Goal: Information Seeking & Learning: Learn about a topic

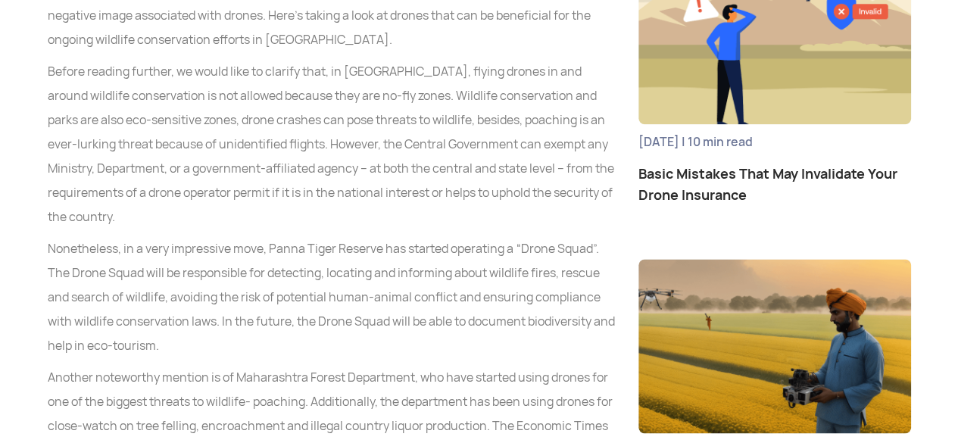
scroll to position [917, 0]
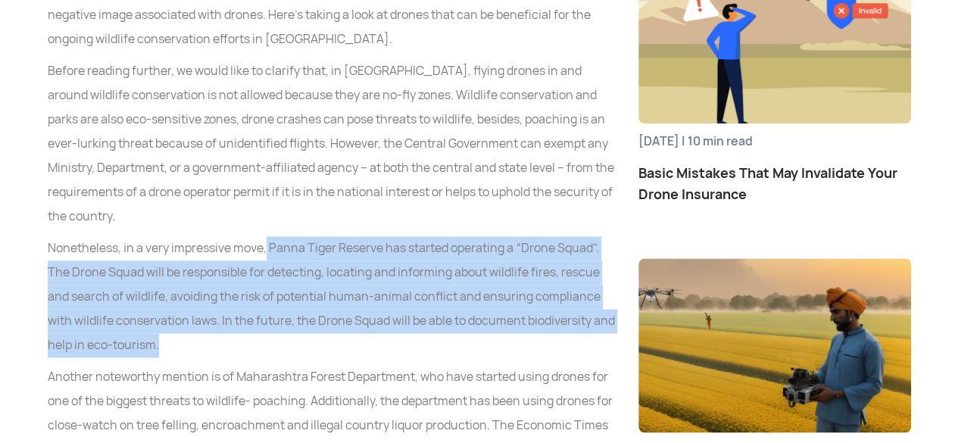
drag, startPoint x: 268, startPoint y: 248, endPoint x: 496, endPoint y: 336, distance: 244.1
click at [496, 336] on p "Nonetheless, in a very impressive move, Panna Tiger Reserve has started operati…" at bounding box center [332, 296] width 568 height 121
copy p "Panna Tiger Reserve has started operating a “Drone Squad”. The Drone Squad will…"
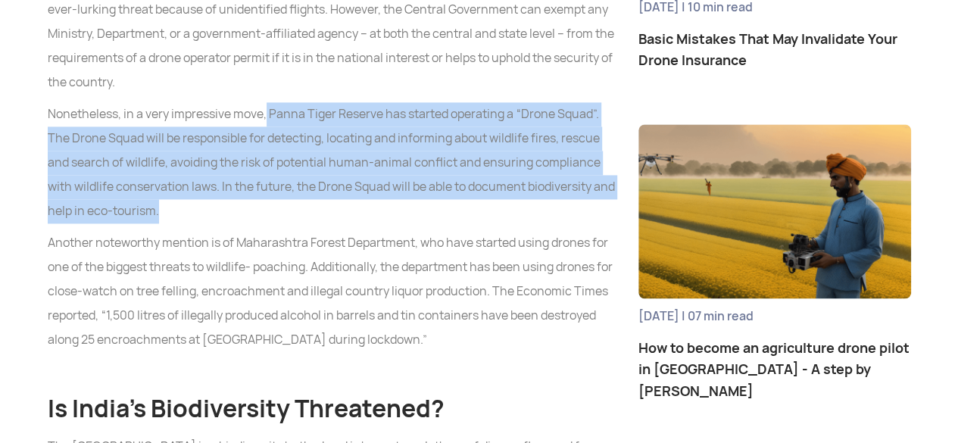
scroll to position [1056, 0]
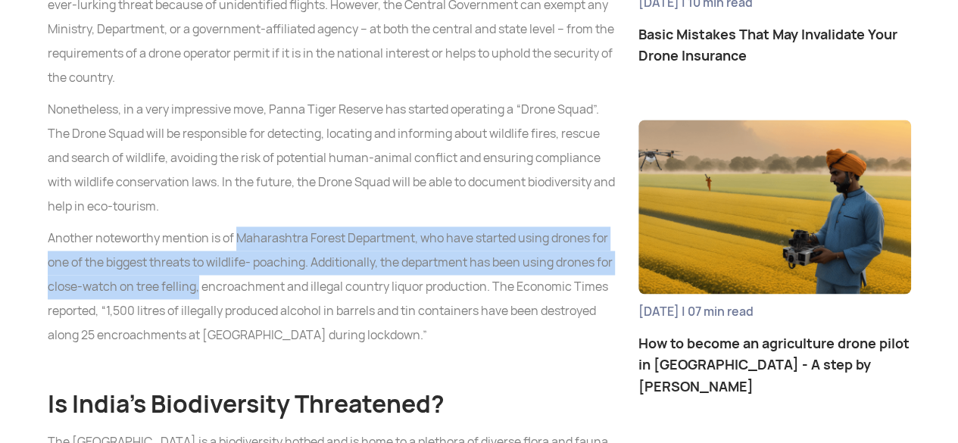
drag, startPoint x: 238, startPoint y: 237, endPoint x: 217, endPoint y: 281, distance: 48.8
click at [217, 281] on p "Another noteworthy mention is of Maharashtra Forest Department, who have starte…" at bounding box center [332, 287] width 568 height 121
copy p "Maharashtra Forest Department, who have started using drones for one of the big…"
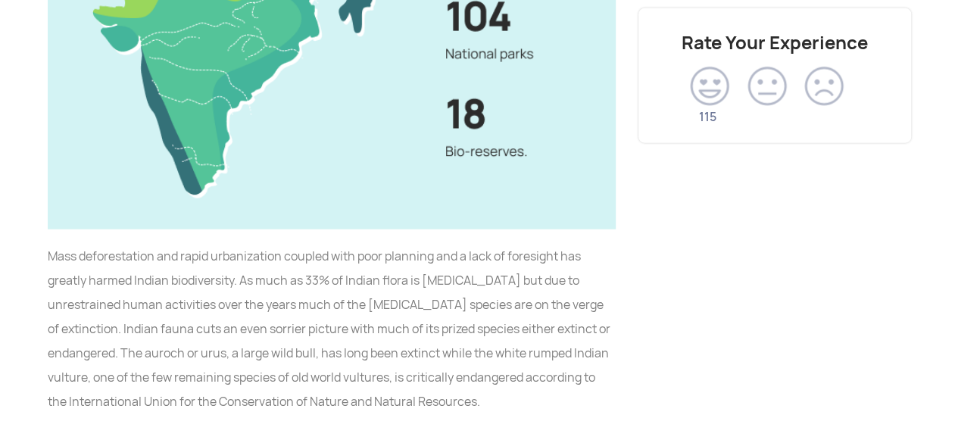
scroll to position [1876, 0]
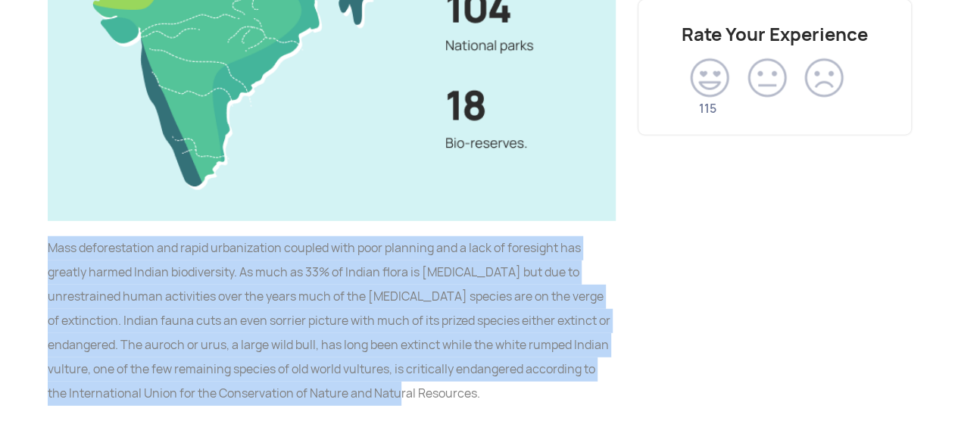
drag, startPoint x: 48, startPoint y: 247, endPoint x: 613, endPoint y: 399, distance: 584.5
click at [613, 399] on p "Mass deforestation and rapid urbanization coupled with poor planning and a lack…" at bounding box center [332, 321] width 568 height 170
copy p "Mass deforestation and rapid urbanization coupled with poor planning and a lack…"
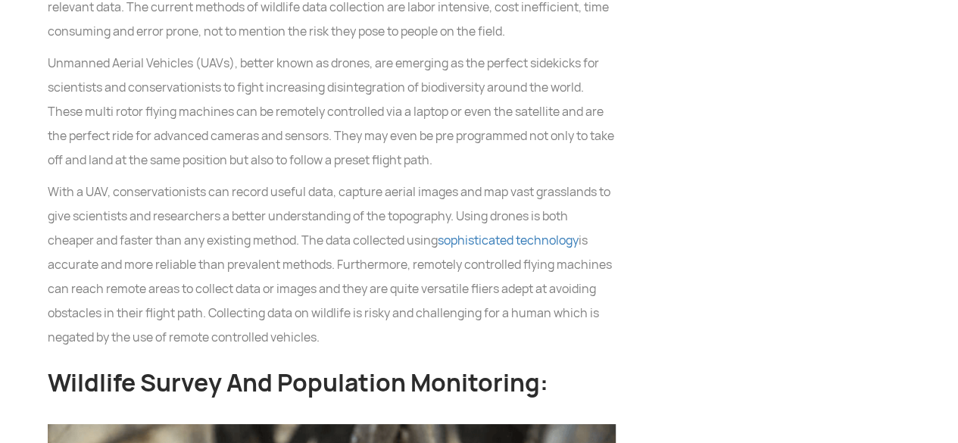
scroll to position [2788, 0]
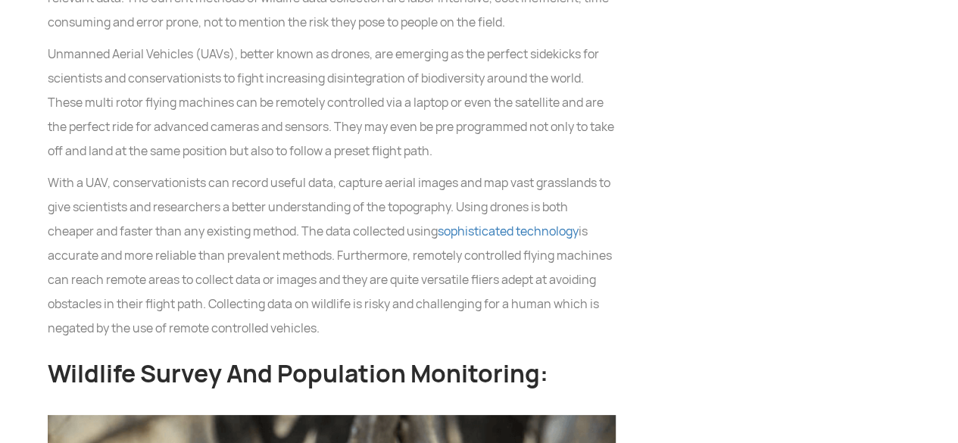
drag, startPoint x: 53, startPoint y: 183, endPoint x: 609, endPoint y: 322, distance: 573.2
click at [609, 322] on p "With a UAV, conservationists can record useful data, capture aerial images and …" at bounding box center [332, 256] width 568 height 170
copy p "ith a UAV, conservationists can record useful data, capture aerial images and m…"
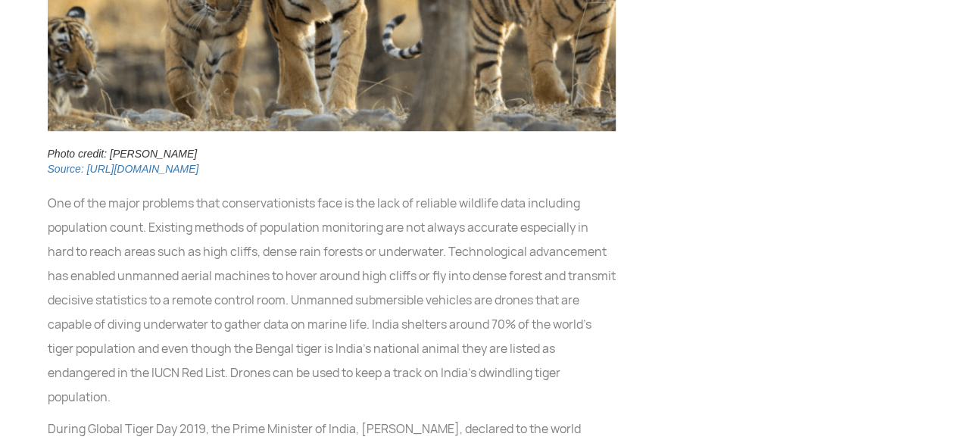
scroll to position [3392, 0]
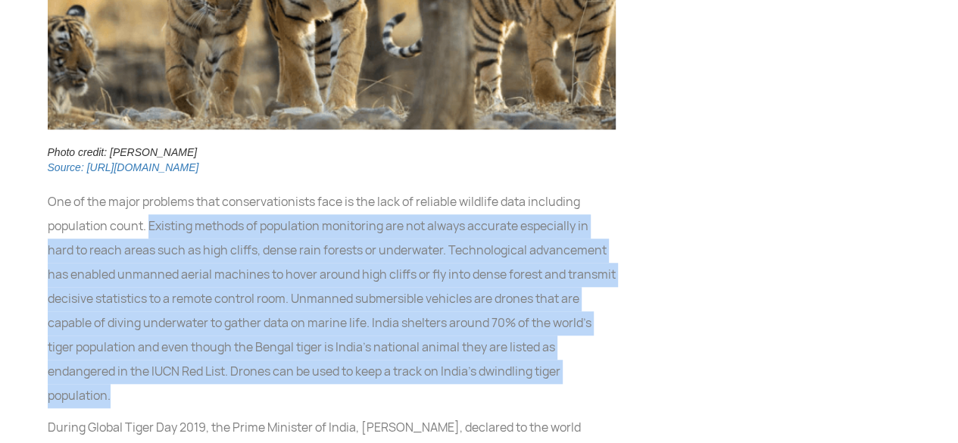
drag, startPoint x: 147, startPoint y: 226, endPoint x: 602, endPoint y: 405, distance: 489.4
click at [602, 405] on p "One of the major problems that conservationists face is the lack of reliable wi…" at bounding box center [332, 299] width 568 height 218
copy p "Existing methods of population monitoring are not always accurate especially in…"
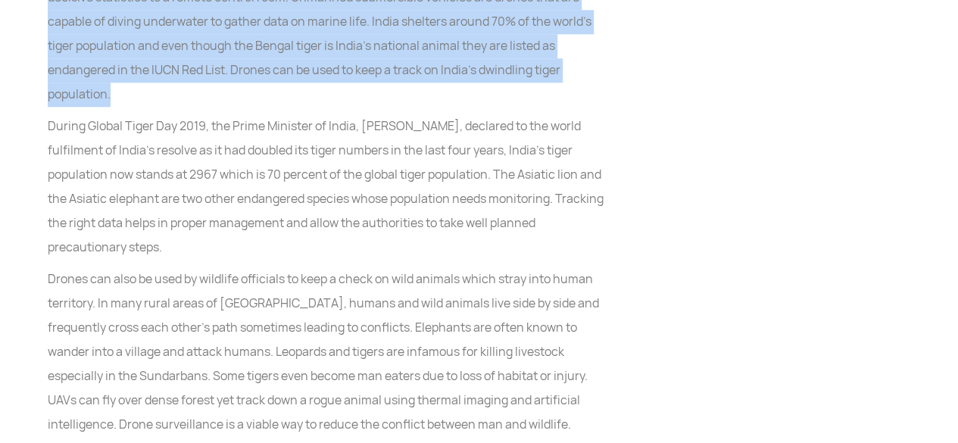
scroll to position [3694, 0]
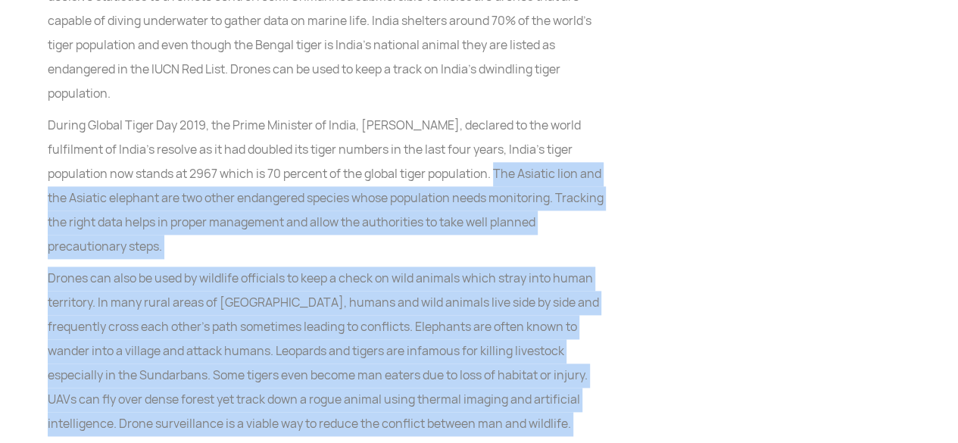
drag, startPoint x: 497, startPoint y: 169, endPoint x: 626, endPoint y: 319, distance: 198.2
copy div "Lor Ipsumdo sita con adi Elitsed doeiusmo tem inc utlab etdolorema aliquae admi…"
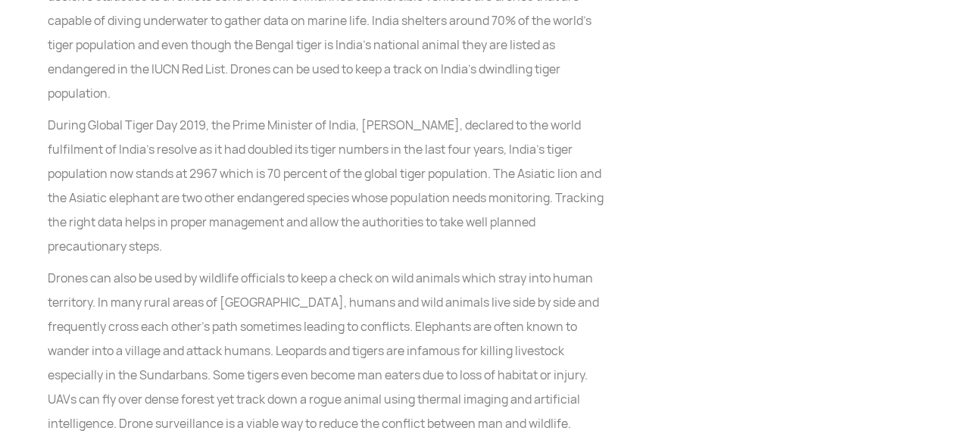
click at [377, 158] on p "During Global Tiger Day 2019, the Prime Minister of India, [PERSON_NAME], decla…" at bounding box center [332, 186] width 568 height 145
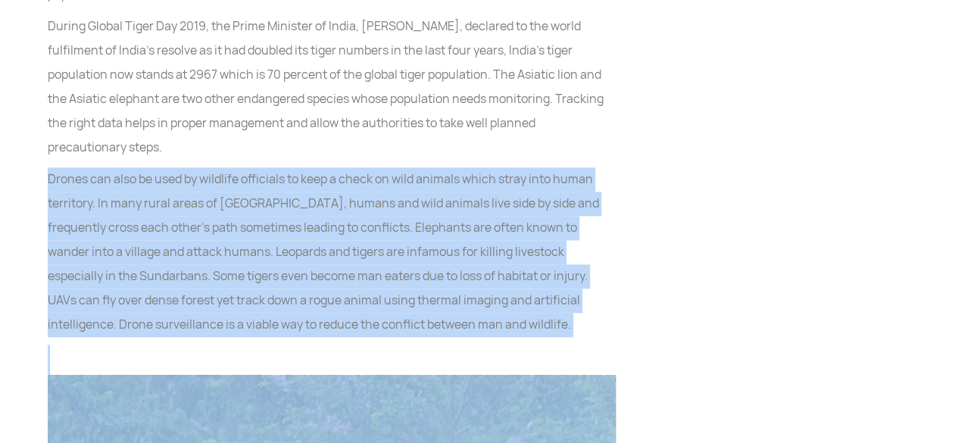
scroll to position [3832, 0]
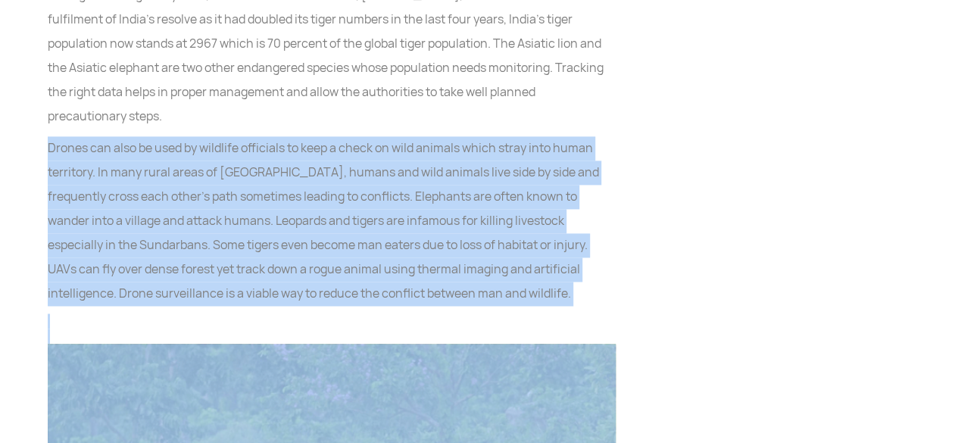
drag, startPoint x: 48, startPoint y: 265, endPoint x: 444, endPoint y: 442, distance: 433.7
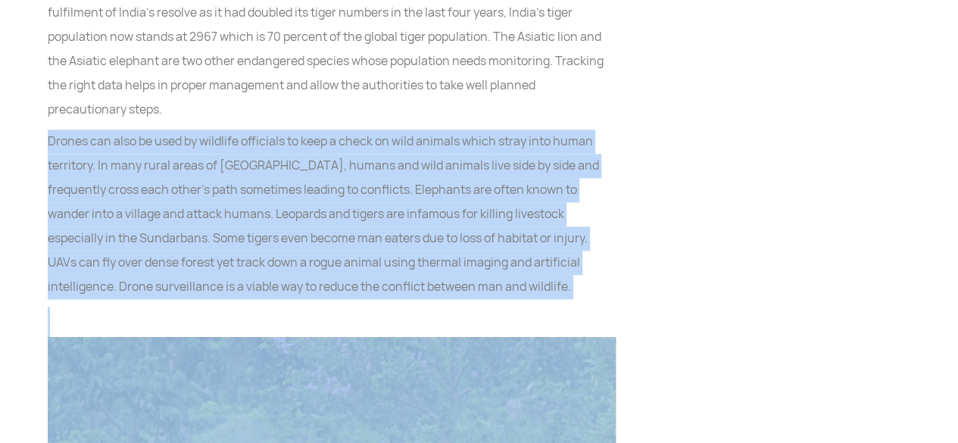
click at [411, 293] on p "Drones can also be used by wildlife officials to keep a check on wild animals w…" at bounding box center [332, 215] width 568 height 170
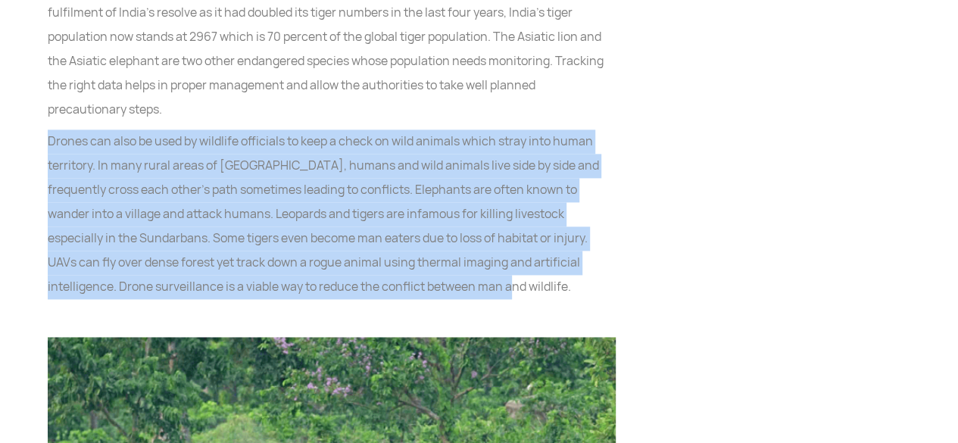
drag, startPoint x: 44, startPoint y: 141, endPoint x: 383, endPoint y: 289, distance: 370.4
copy p "Drones can also be used by wildlife officials to keep a check on wild animals w…"
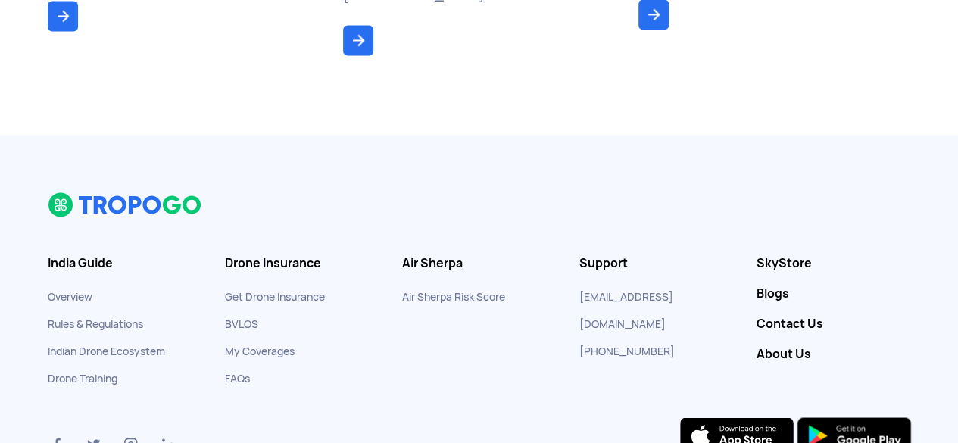
scroll to position [6975, 0]
